Goal: Transaction & Acquisition: Purchase product/service

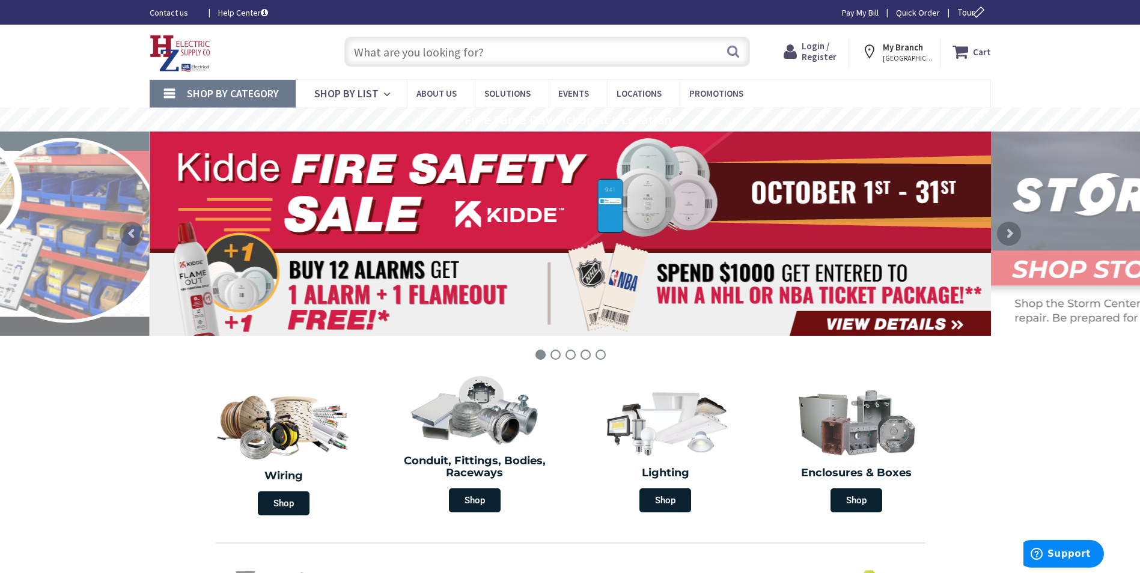
click at [399, 55] on input "text" at bounding box center [546, 52] width 405 height 30
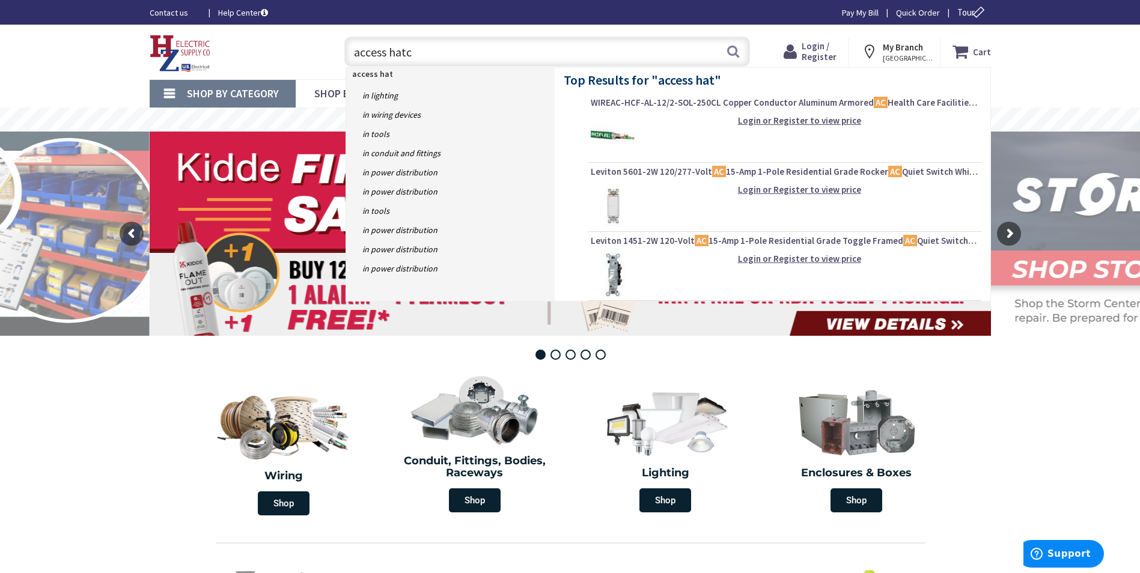
type input "access hatch"
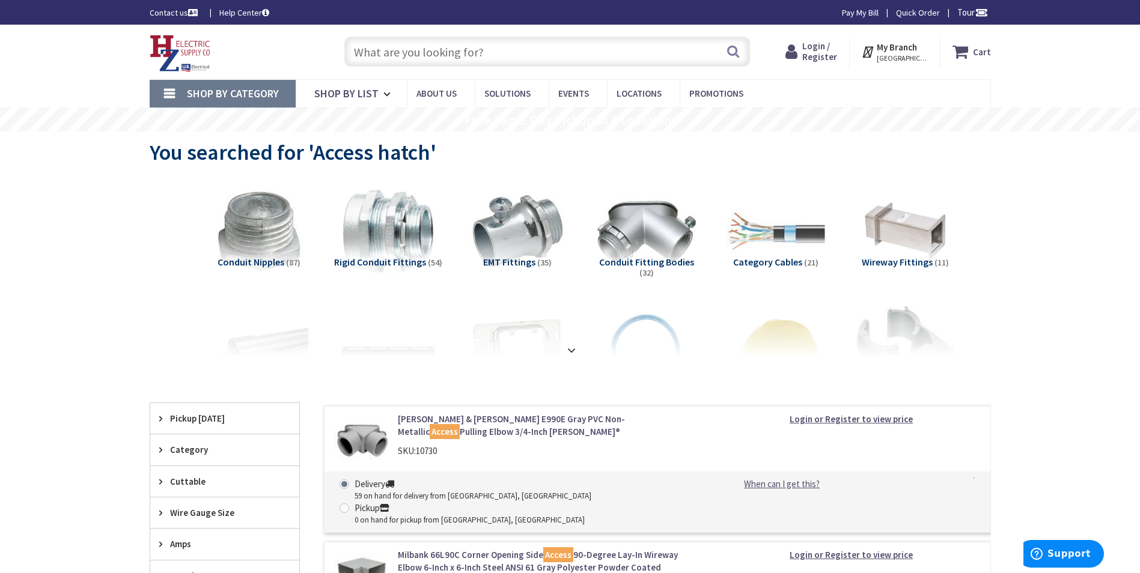
click at [816, 45] on span "Login / Register" at bounding box center [819, 51] width 35 height 22
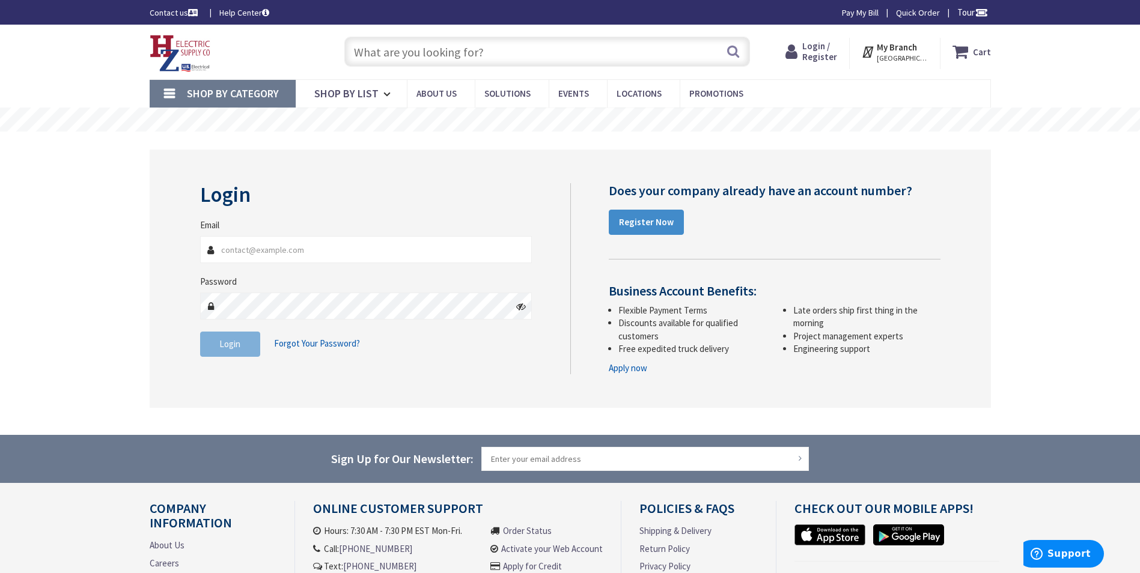
click at [281, 253] on input "Email" at bounding box center [366, 249] width 332 height 27
type input "[PERSON_NAME][EMAIL_ADDRESS][DOMAIN_NAME]"
click at [237, 344] on span "Login" at bounding box center [229, 343] width 21 height 11
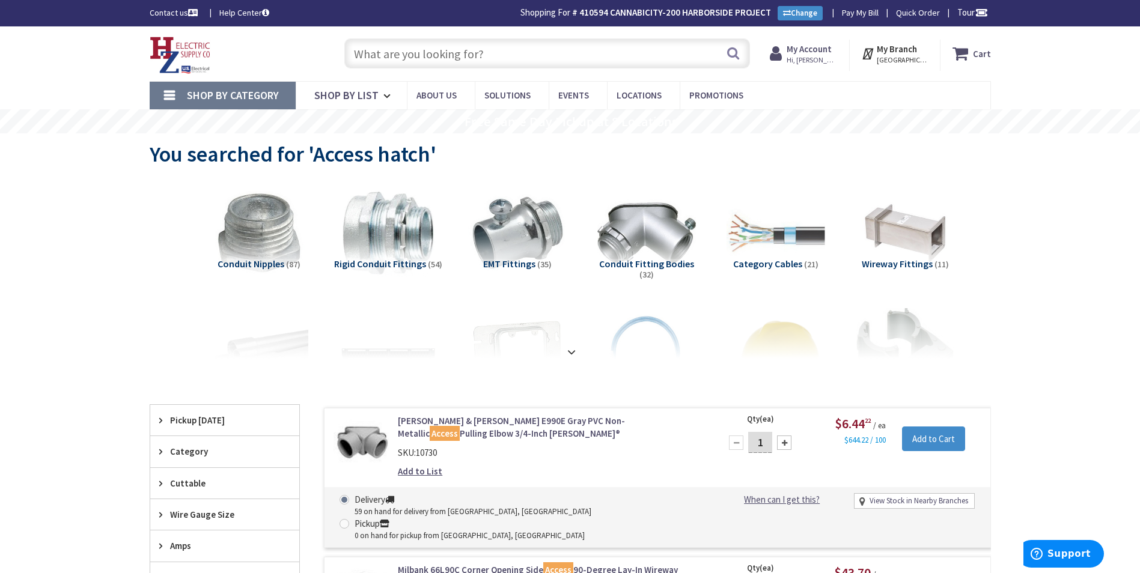
click at [497, 41] on input "text" at bounding box center [546, 53] width 405 height 30
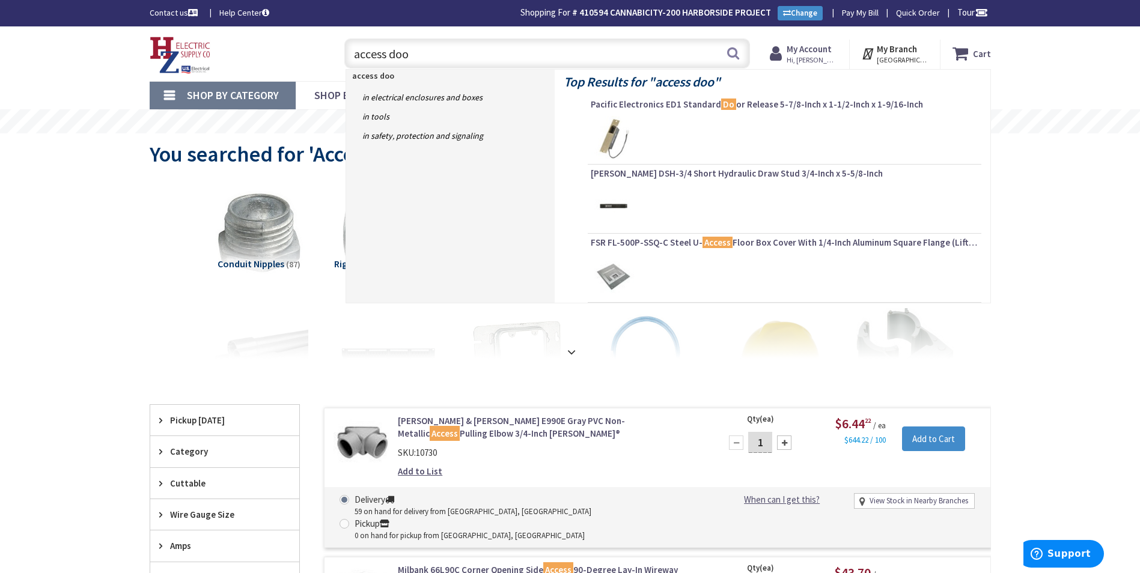
type input "access door"
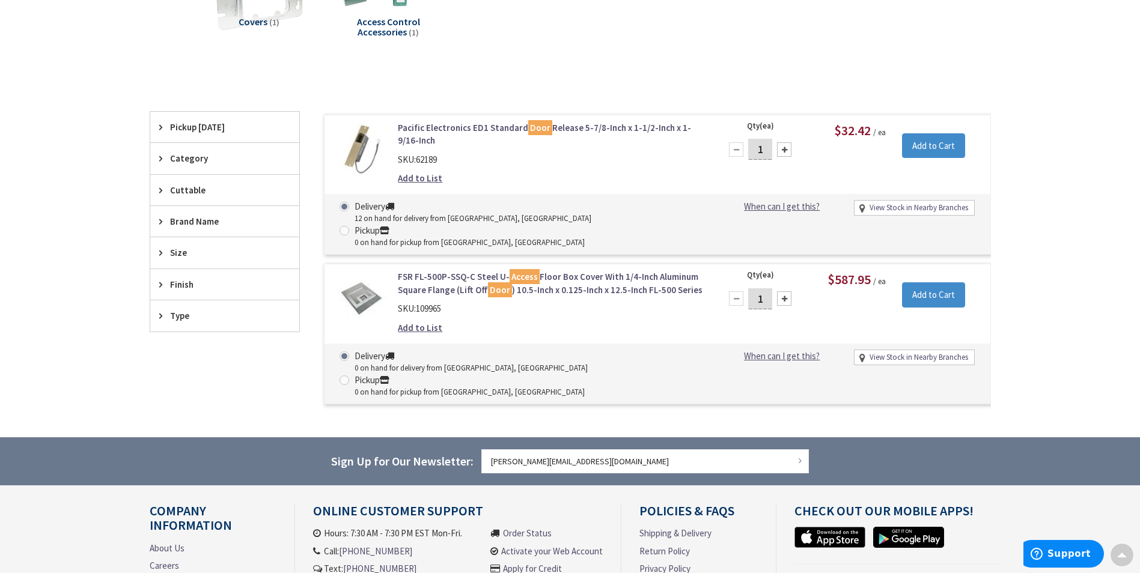
scroll to position [2, 0]
